Goal: Task Accomplishment & Management: Manage account settings

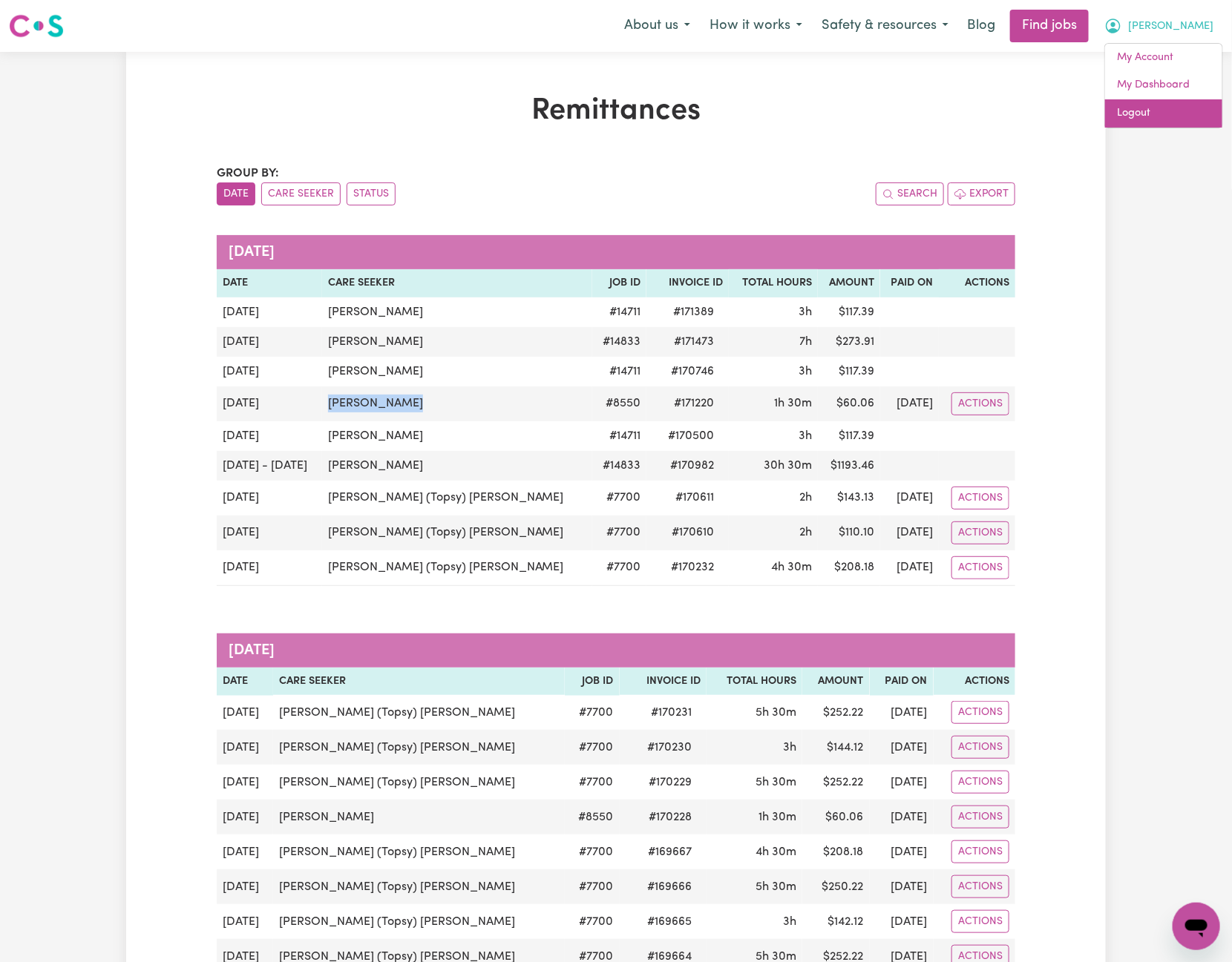
click at [1183, 105] on link "Logout" at bounding box center [1164, 113] width 118 height 28
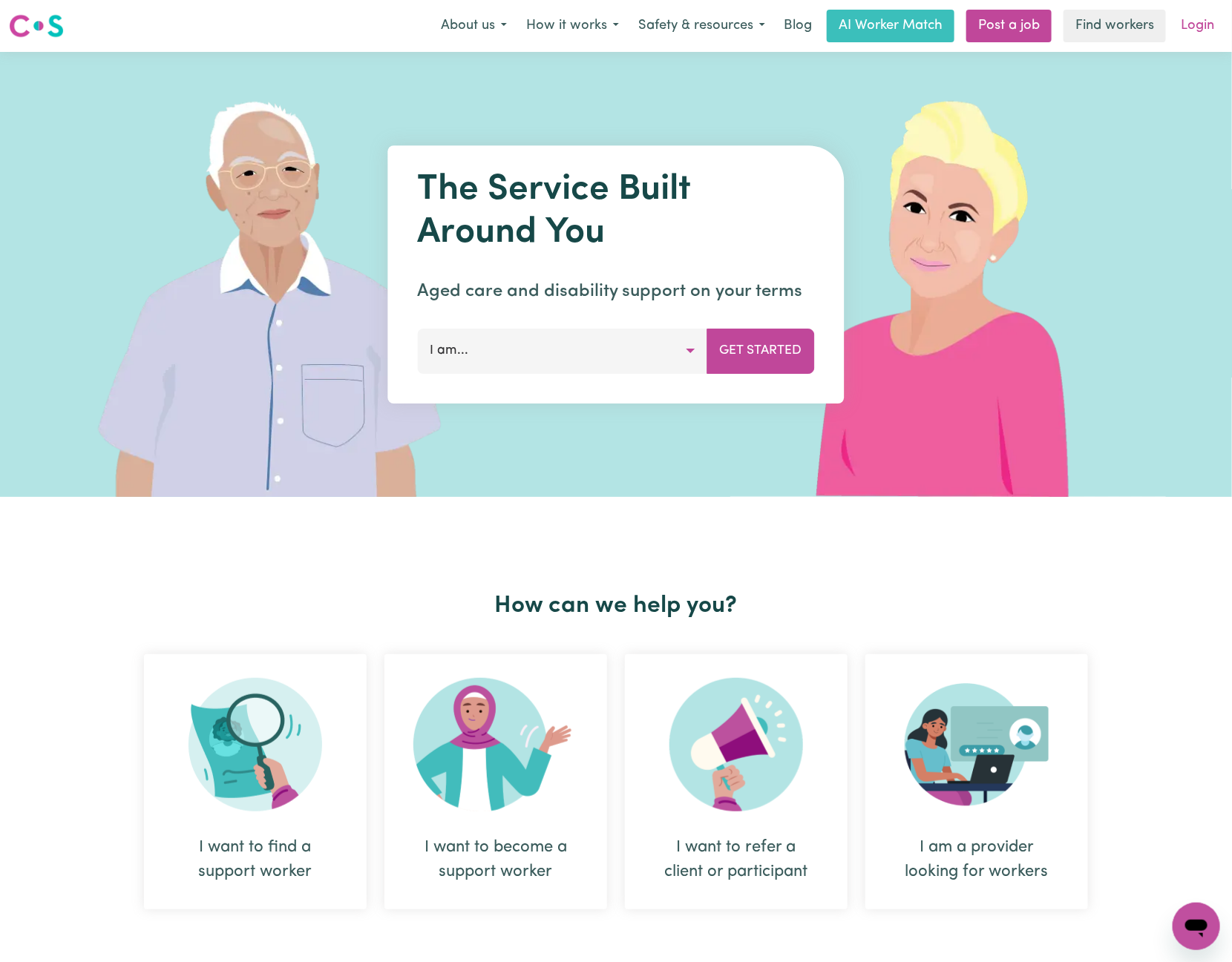
click at [1197, 27] on link "Login" at bounding box center [1197, 25] width 52 height 33
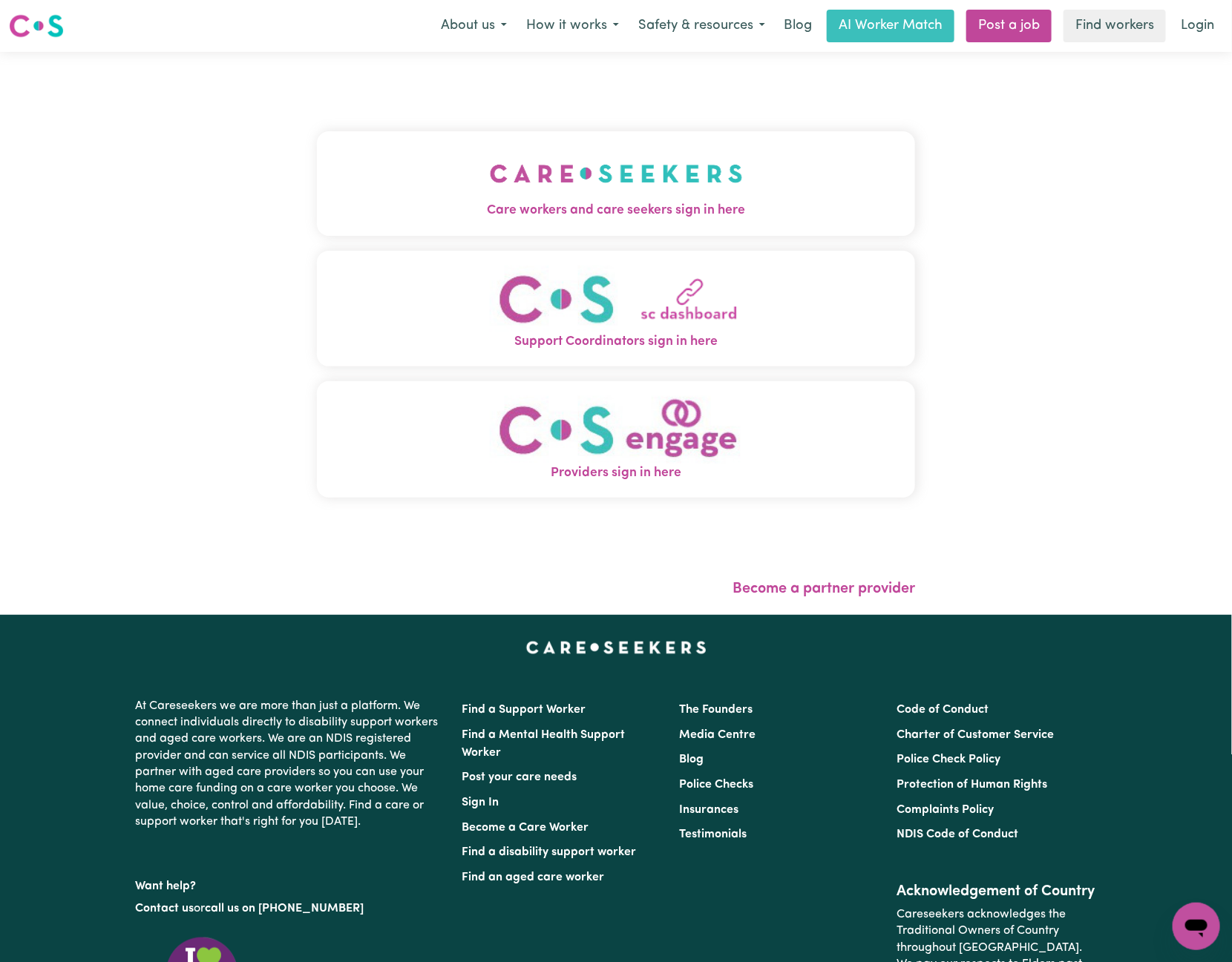
click at [486, 226] on button "Care workers and care seekers sign in here" at bounding box center [616, 183] width 598 height 104
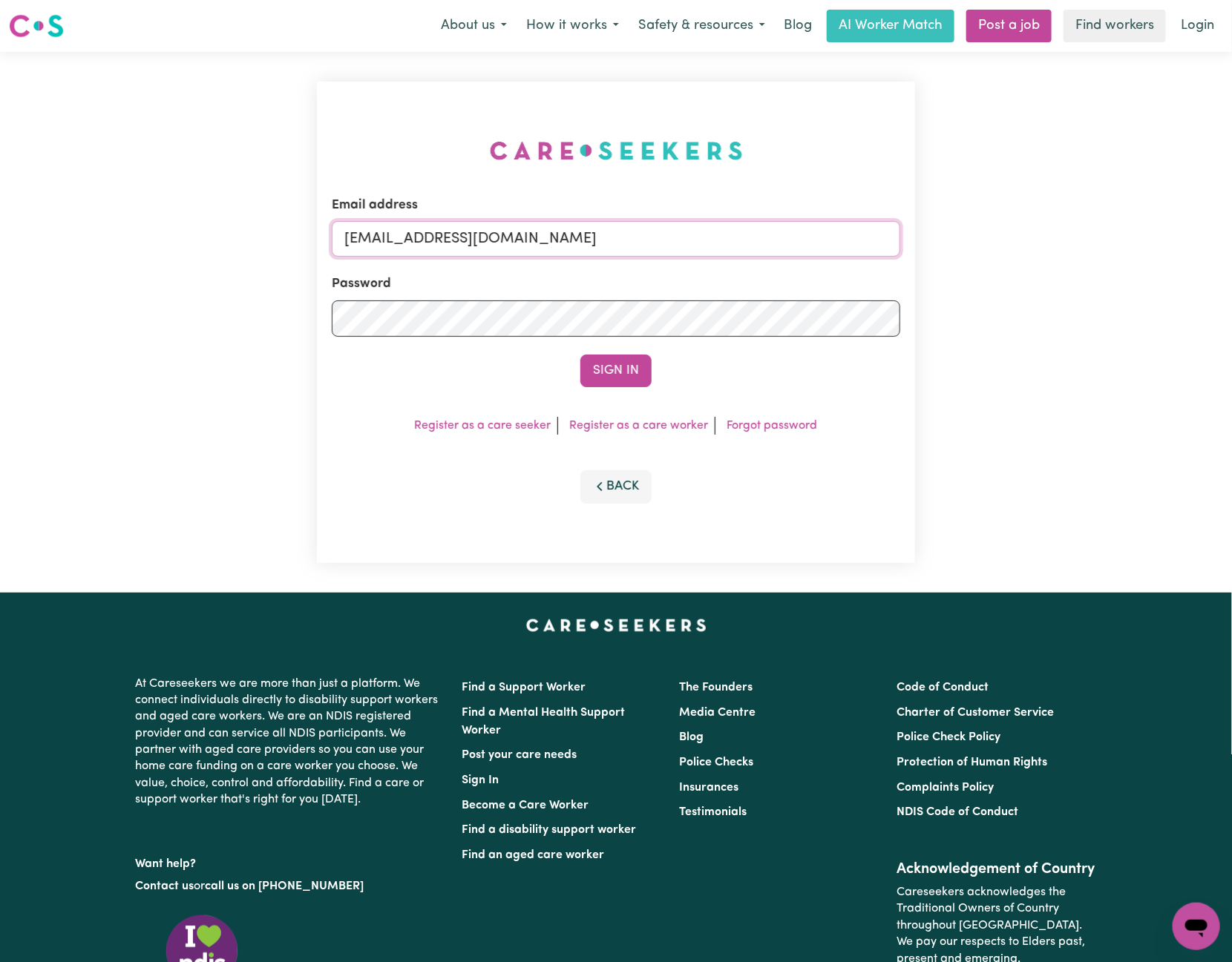
drag, startPoint x: 415, startPoint y: 233, endPoint x: 713, endPoint y: 233, distance: 298.0
click at [713, 233] on input "[EMAIL_ADDRESS][DOMAIN_NAME]" at bounding box center [616, 239] width 568 height 36
paste input "[EMAIL_ADDRESS][DOMAIN_NAME]"
type input "[EMAIL_ADDRESS][PERSON_NAME][DOMAIN_NAME]"
click at [580, 354] on button "Sign In" at bounding box center [616, 370] width 71 height 33
